Goal: Communication & Community: Answer question/provide support

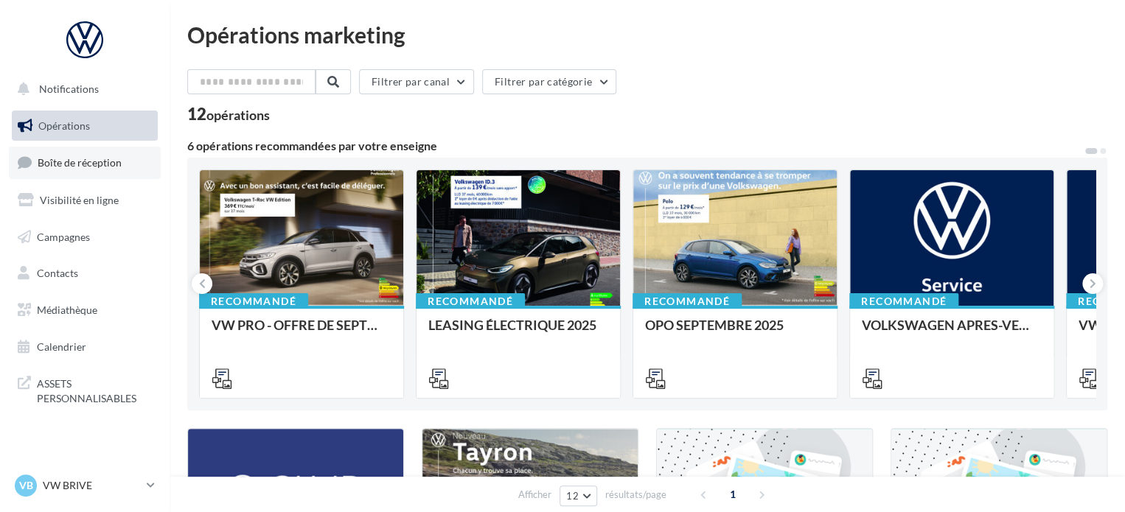
click at [112, 169] on span "Boîte de réception" at bounding box center [80, 162] width 84 height 13
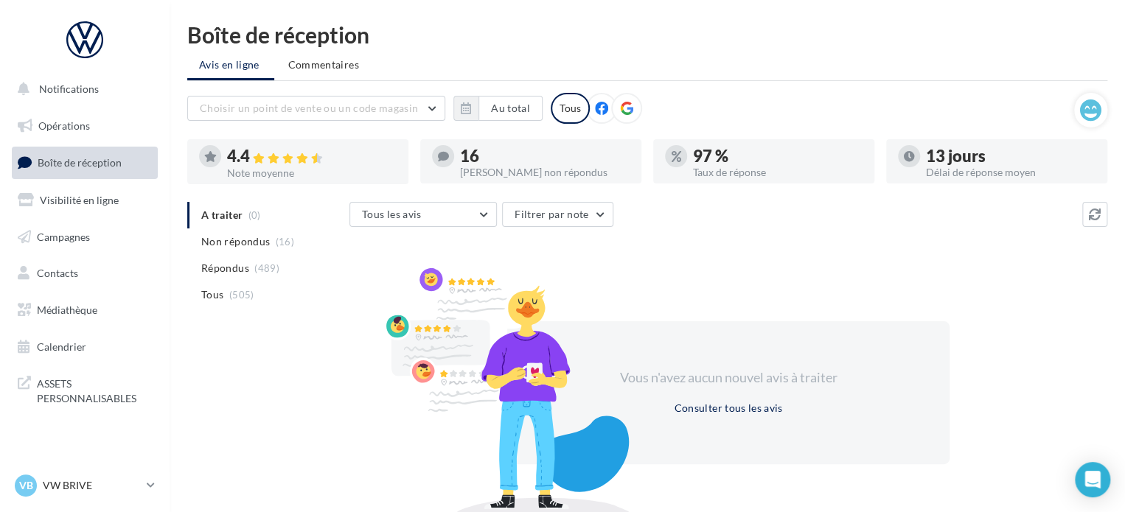
click at [364, 346] on div "Vous n'avez aucun nouvel avis à traiter Consulter tous les avis" at bounding box center [728, 392] width 758 height 237
click at [242, 248] on span "Non répondus" at bounding box center [235, 241] width 69 height 15
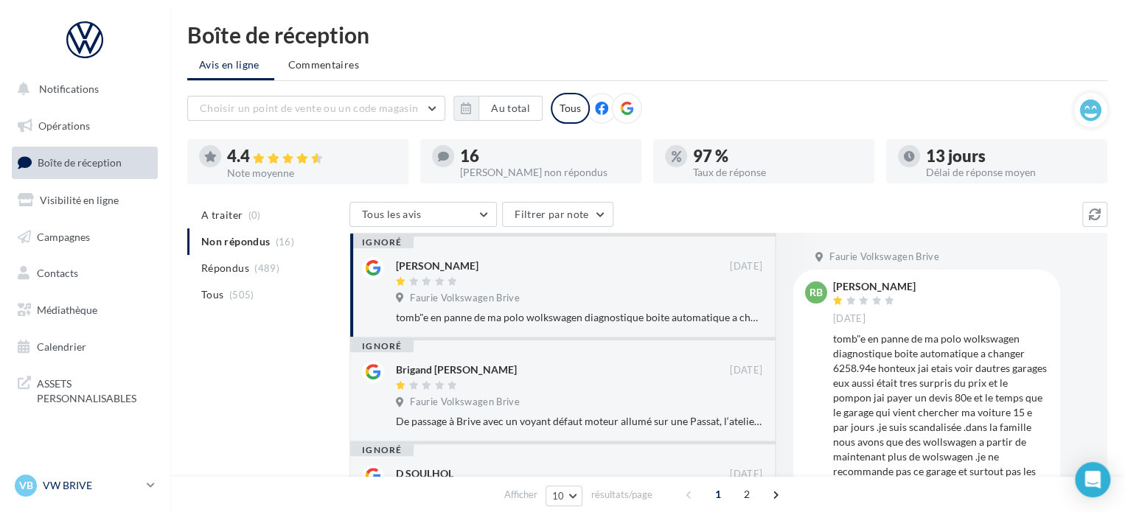
click at [130, 483] on p "VW BRIVE" at bounding box center [92, 485] width 98 height 15
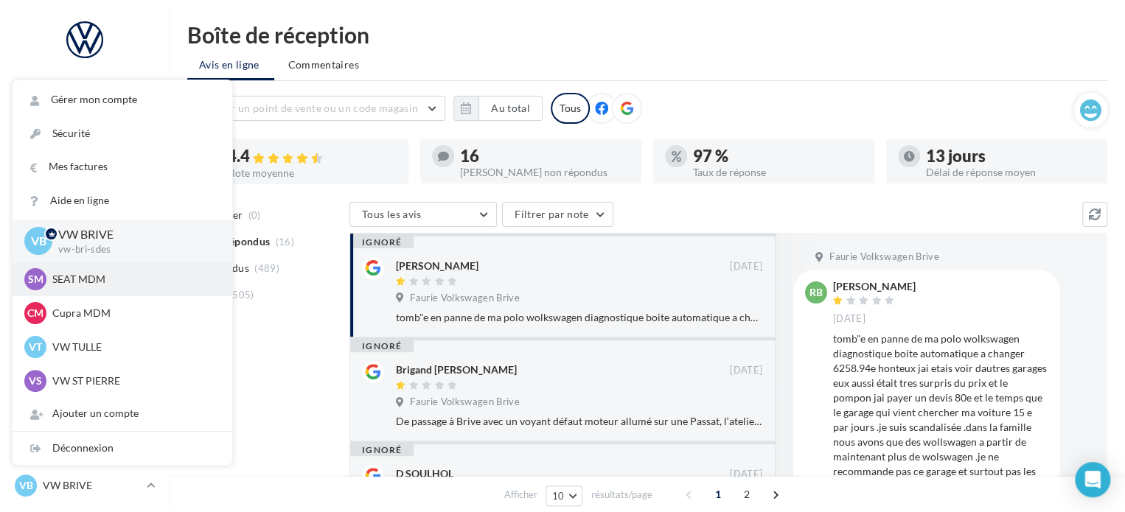
click at [113, 276] on p "SEAT MDM" at bounding box center [133, 279] width 162 height 15
